Goal: Transaction & Acquisition: Subscribe to service/newsletter

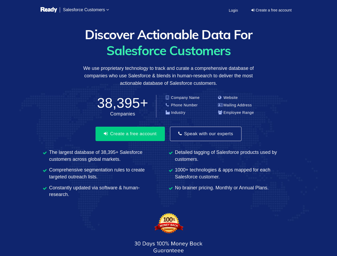
click at [86, 10] on span "Salesforce Customers" at bounding box center [84, 9] width 42 height 5
click at [129, 134] on button "Create a free account" at bounding box center [130, 134] width 69 height 14
click at [206, 134] on button "Speak with our experts" at bounding box center [205, 134] width 71 height 14
